Goal: Manage account settings

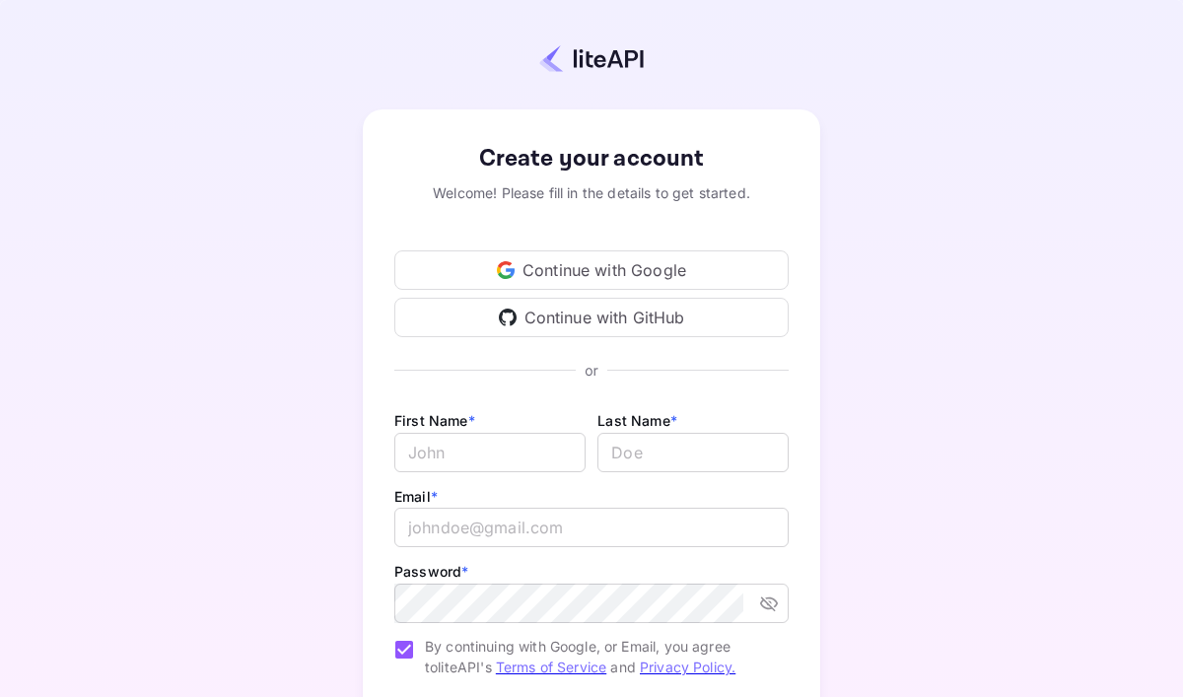
click at [732, 262] on div "Continue with Google" at bounding box center [591, 269] width 394 height 39
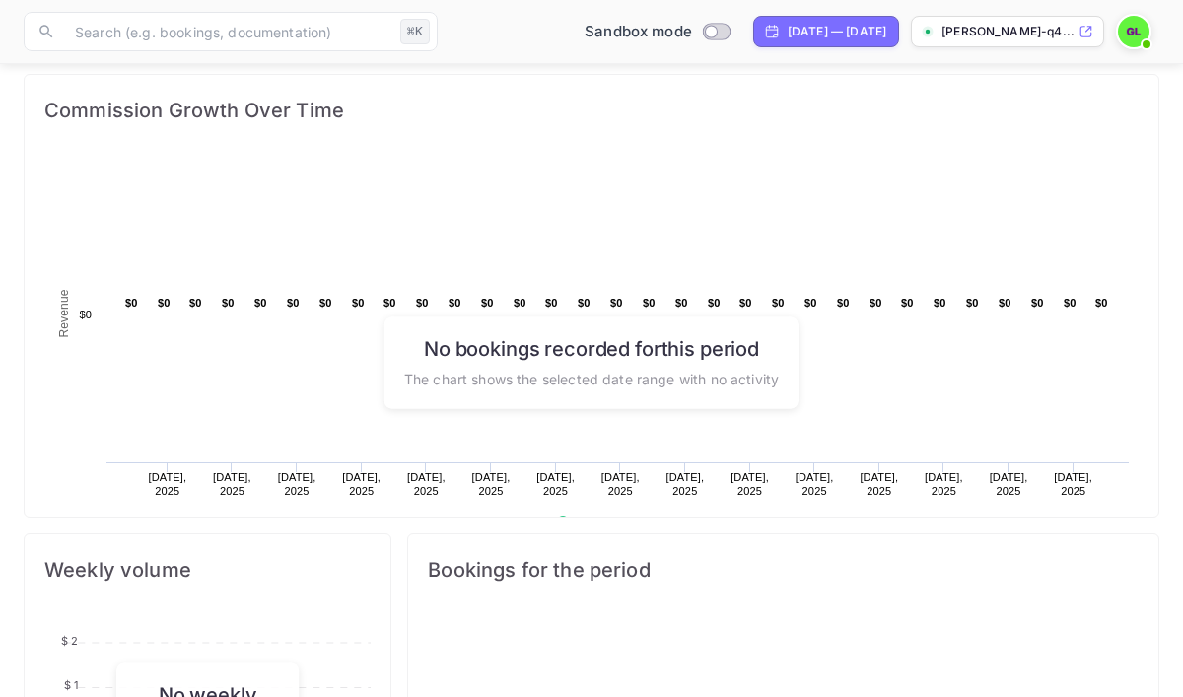
scroll to position [291, 0]
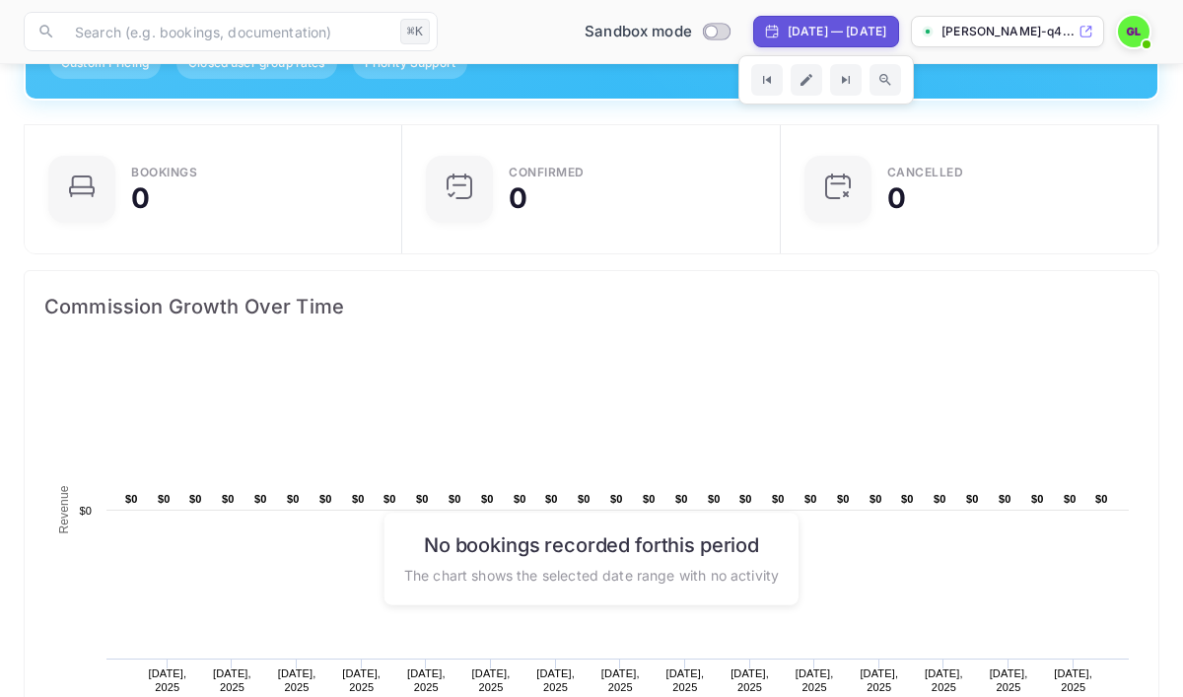
click at [834, 32] on div "[DATE] — [DATE]" at bounding box center [837, 32] width 99 height 18
select select "8"
select select "2025"
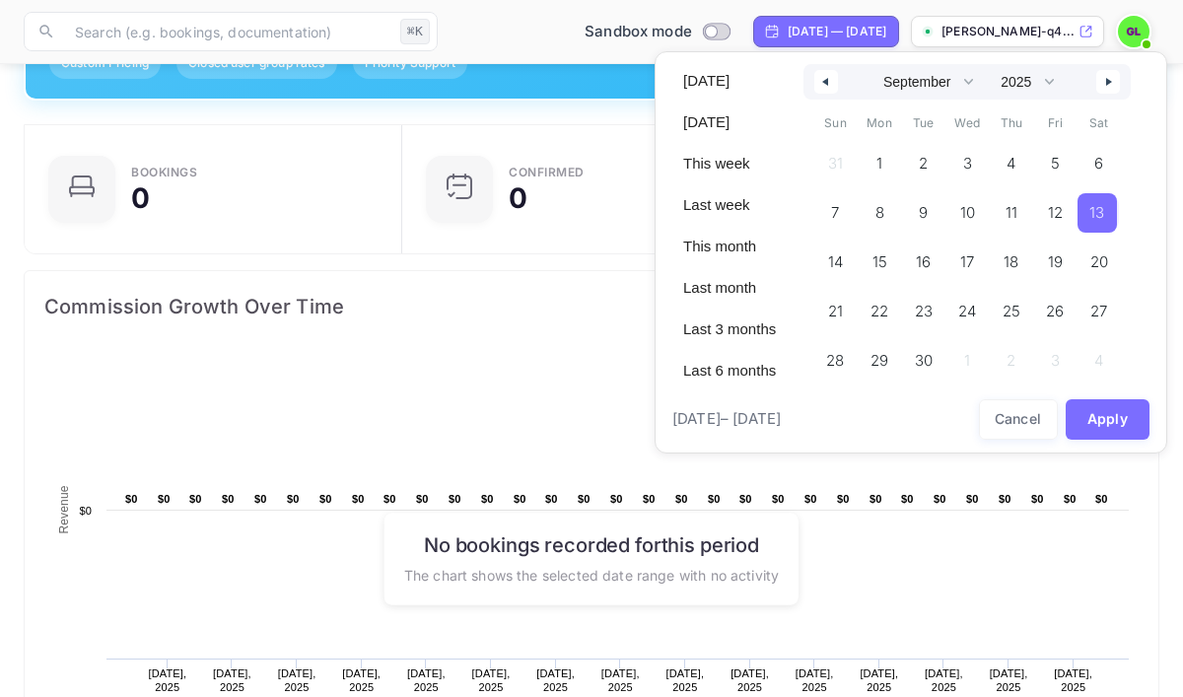
click at [1098, 217] on span "13" at bounding box center [1096, 212] width 15 height 35
click at [1099, 418] on button "Apply" at bounding box center [1108, 419] width 85 height 40
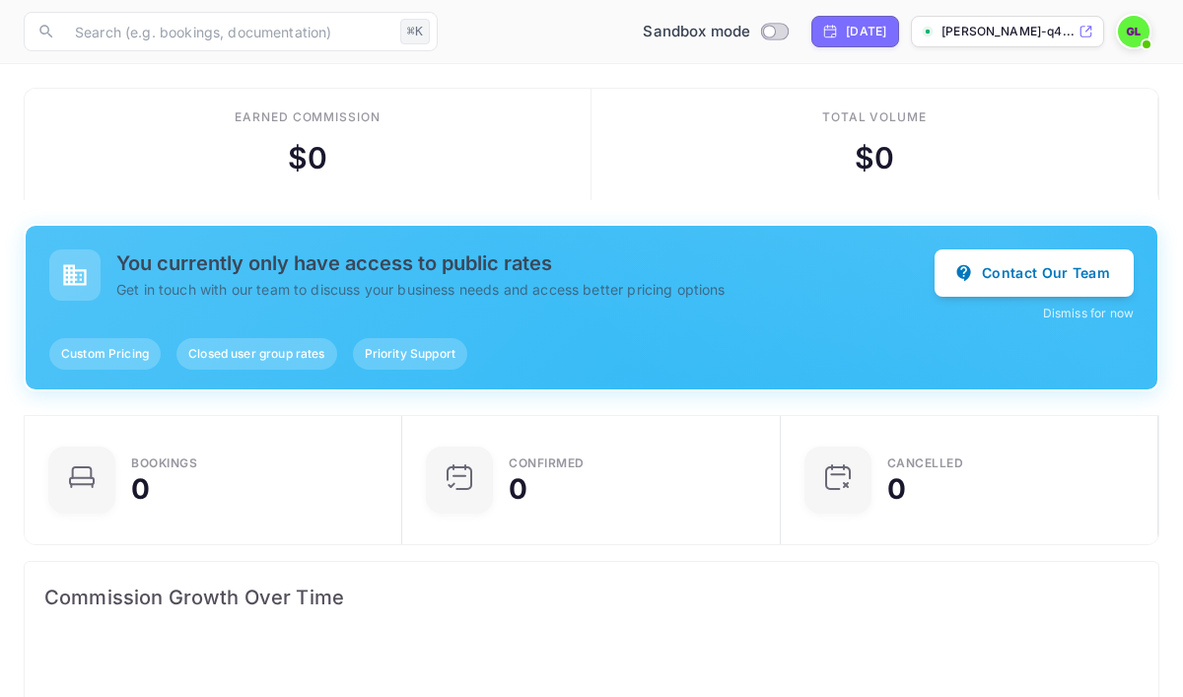
click at [992, 29] on p "[PERSON_NAME]-q4..." at bounding box center [1008, 32] width 133 height 18
